Goal: Task Accomplishment & Management: Manage account settings

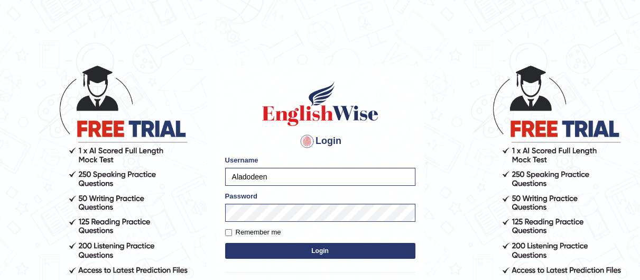
click at [287, 176] on input "Aladodeen" at bounding box center [320, 177] width 190 height 18
click at [273, 246] on button "Login" at bounding box center [320, 251] width 190 height 16
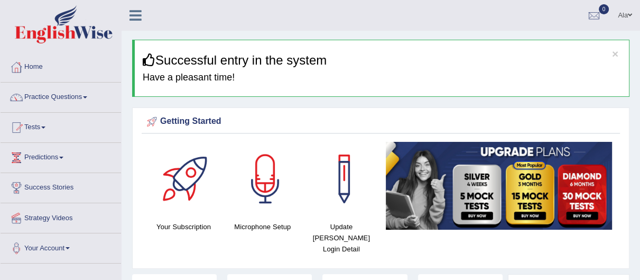
click at [639, 0] on html "Toggle navigation Home Practice Questions Speaking Practice Read Aloud Repeat S…" at bounding box center [320, 140] width 640 height 280
